Goal: Task Accomplishment & Management: Manage account settings

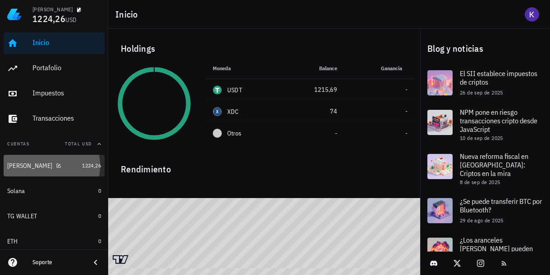
click at [45, 167] on div "[PERSON_NAME]" at bounding box center [42, 166] width 71 height 9
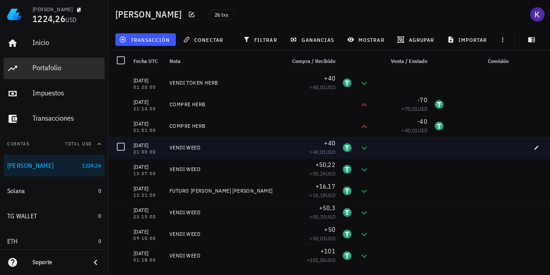
click at [46, 65] on div "Portafolio" at bounding box center [66, 68] width 68 height 9
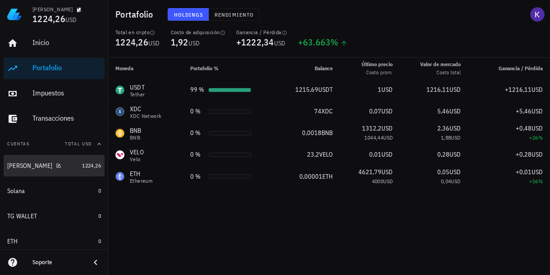
click at [57, 166] on div "[PERSON_NAME]" at bounding box center [42, 166] width 71 height 9
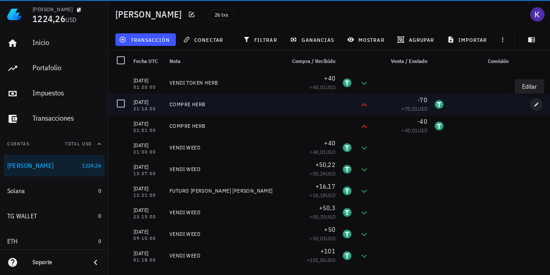
click at [533, 104] on icon "button" at bounding box center [535, 104] width 5 height 5
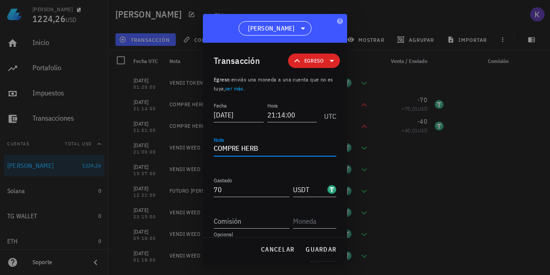
click at [241, 148] on textarea "COMPRE HERB" at bounding box center [275, 149] width 123 height 14
click at [310, 245] on button "guardar" at bounding box center [320, 249] width 38 height 16
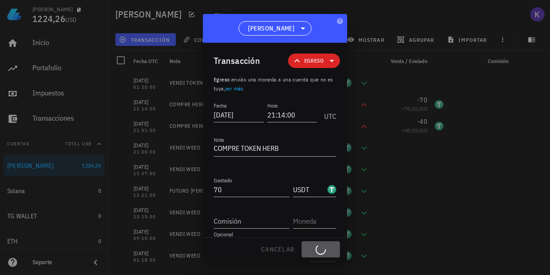
type textarea "COMPRE HERB"
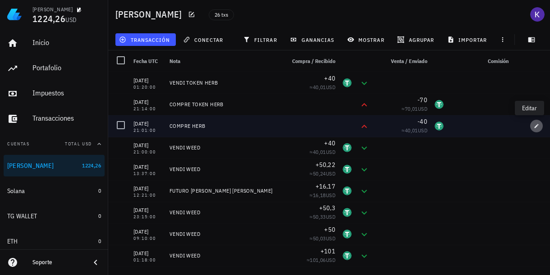
click at [533, 126] on icon "button" at bounding box center [535, 125] width 5 height 5
type input "21:01:00"
type input "40"
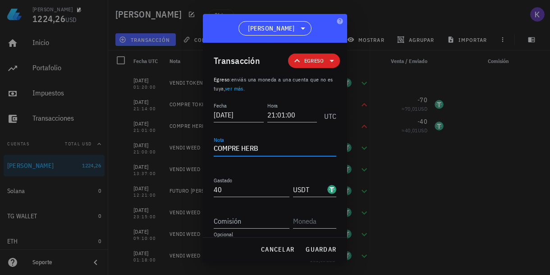
click at [239, 148] on textarea "COMPRE HERB" at bounding box center [275, 149] width 123 height 14
click at [306, 246] on span "guardar" at bounding box center [320, 249] width 31 height 8
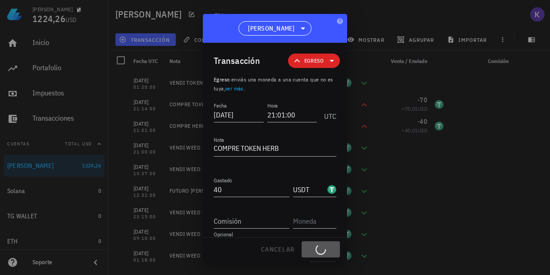
type textarea "COMPRE HERB"
